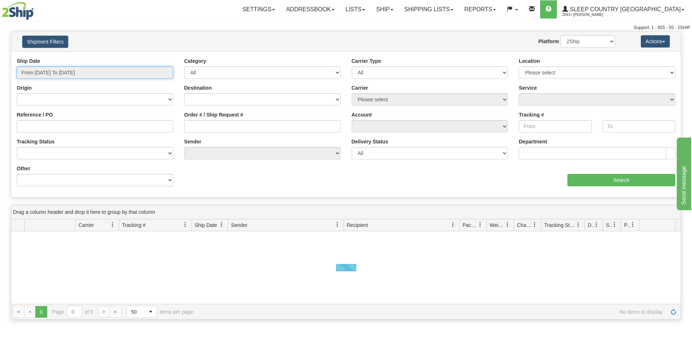
click at [102, 71] on input "From [DATE] To [DATE]" at bounding box center [95, 73] width 157 height 12
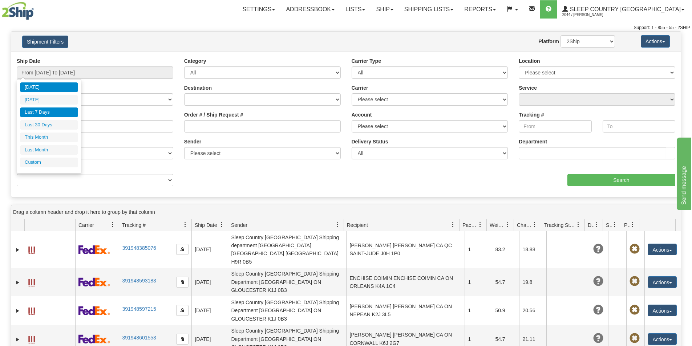
click at [44, 110] on li "Last 7 Days" at bounding box center [49, 113] width 58 height 10
type input "From [DATE] To [DATE]"
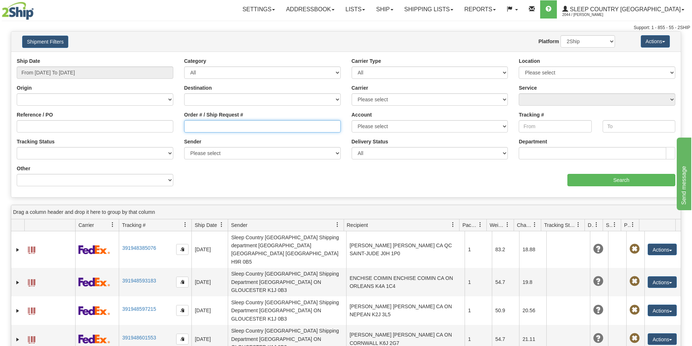
click at [187, 129] on input "Order # / Ship Request #" at bounding box center [262, 126] width 157 height 12
paste input "9000H940182"
type input "9000H940182"
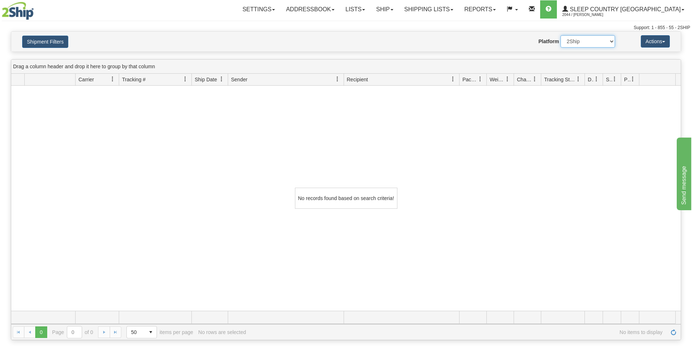
click at [613, 38] on select "2Ship Imported" at bounding box center [588, 41] width 55 height 12
select select "1"
click at [561, 35] on select "2Ship Imported" at bounding box center [588, 41] width 55 height 12
drag, startPoint x: 597, startPoint y: 177, endPoint x: 586, endPoint y: 148, distance: 31.5
click at [594, 172] on div "No records found based on search criteria!" at bounding box center [346, 198] width 670 height 225
